Goal: Task Accomplishment & Management: Manage account settings

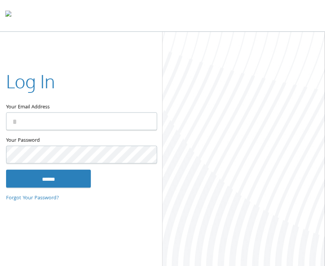
type input "**********"
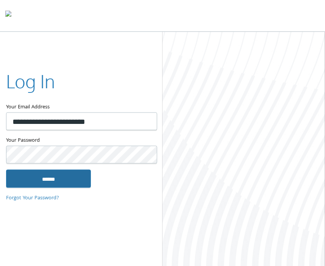
click at [59, 176] on input "******" at bounding box center [48, 178] width 85 height 18
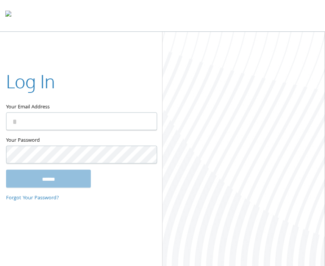
type input "**********"
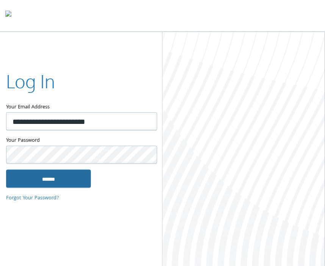
click at [59, 181] on input "******" at bounding box center [48, 178] width 85 height 18
